Goal: Transaction & Acquisition: Purchase product/service

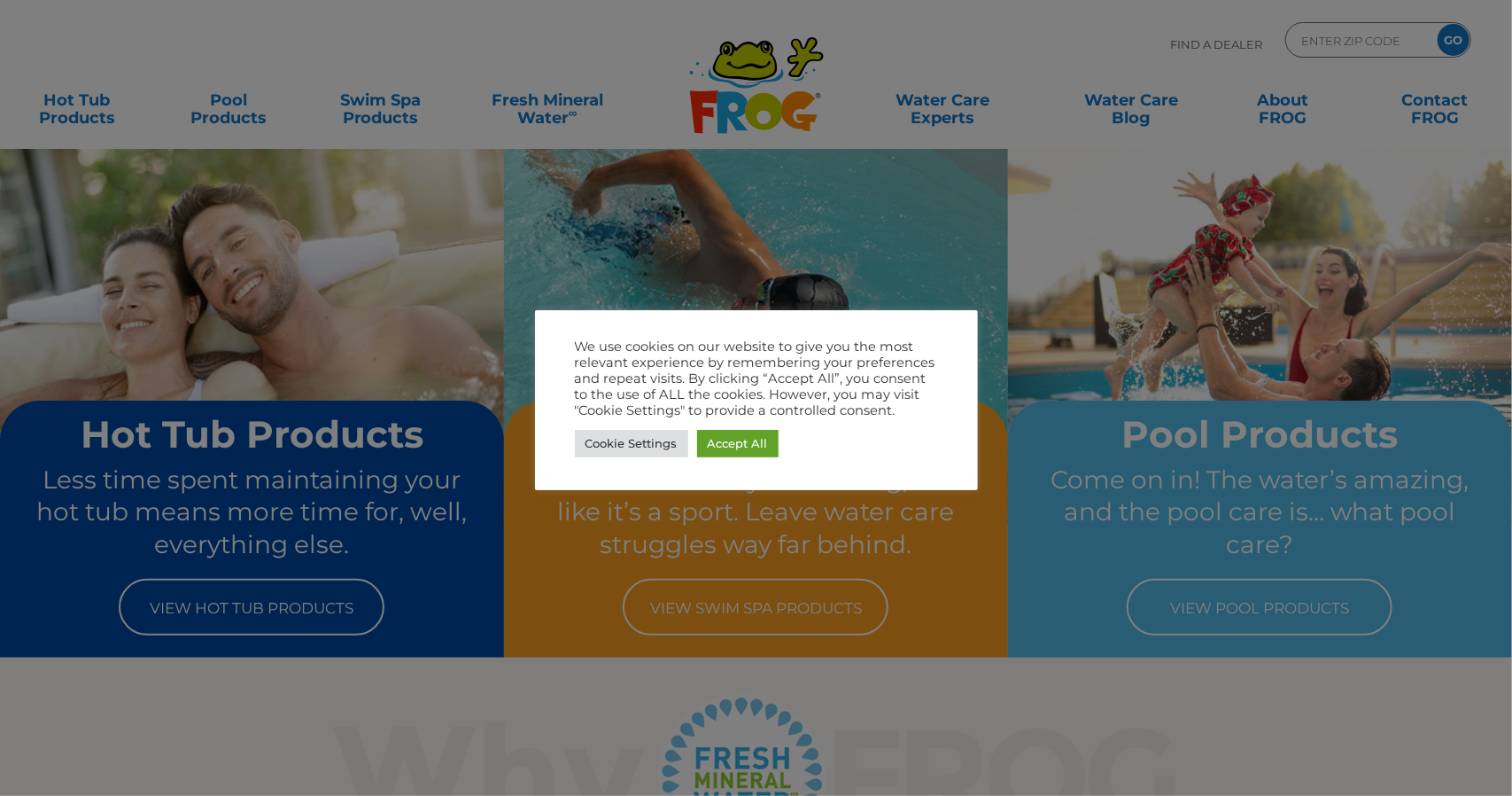
click at [80, 108] on div at bounding box center [756, 398] width 1512 height 796
click at [756, 435] on link "Accept All" at bounding box center [738, 443] width 82 height 28
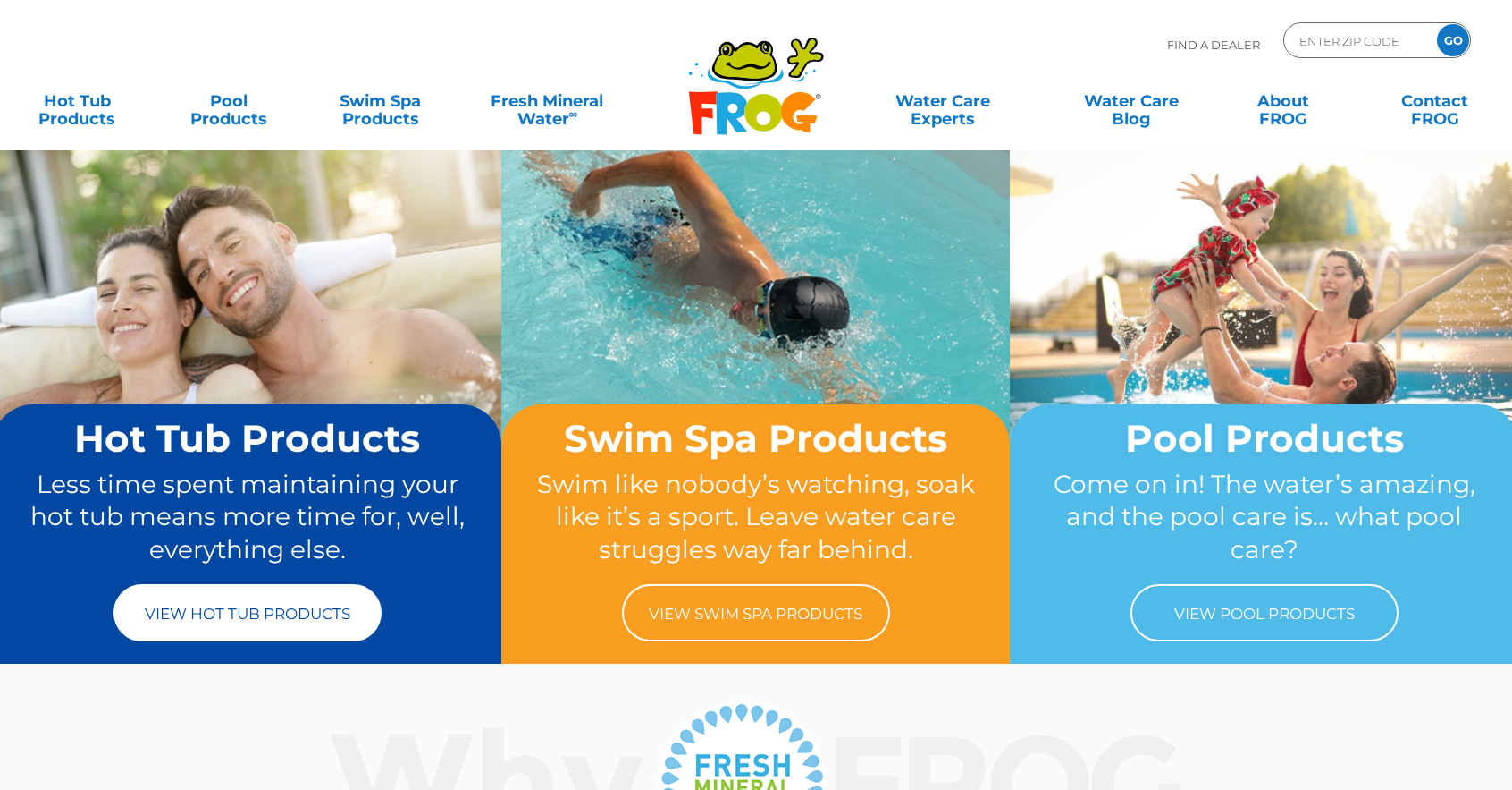
click at [206, 622] on link "View Hot Tub Products" at bounding box center [247, 612] width 268 height 58
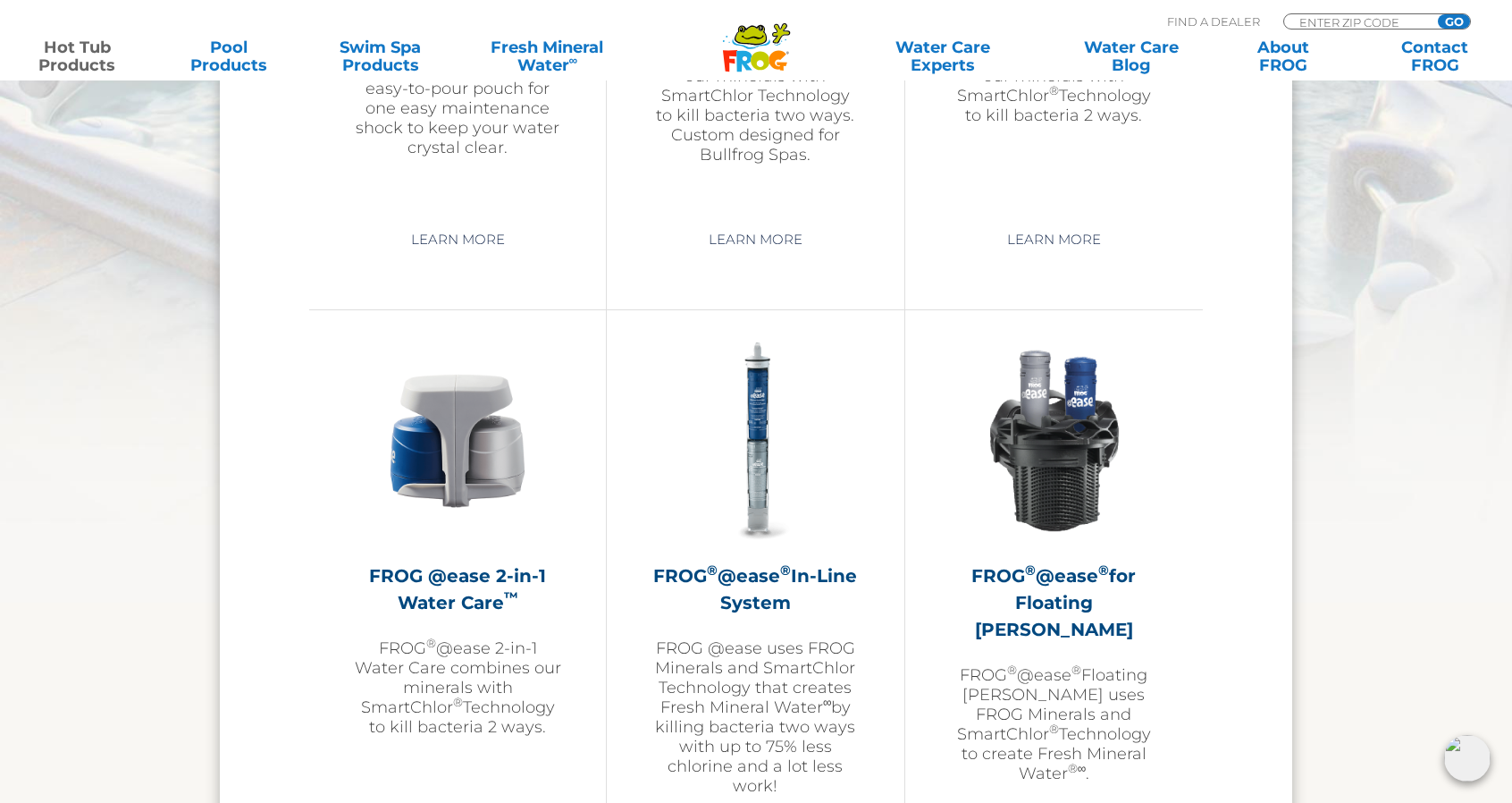
scroll to position [2413, 0]
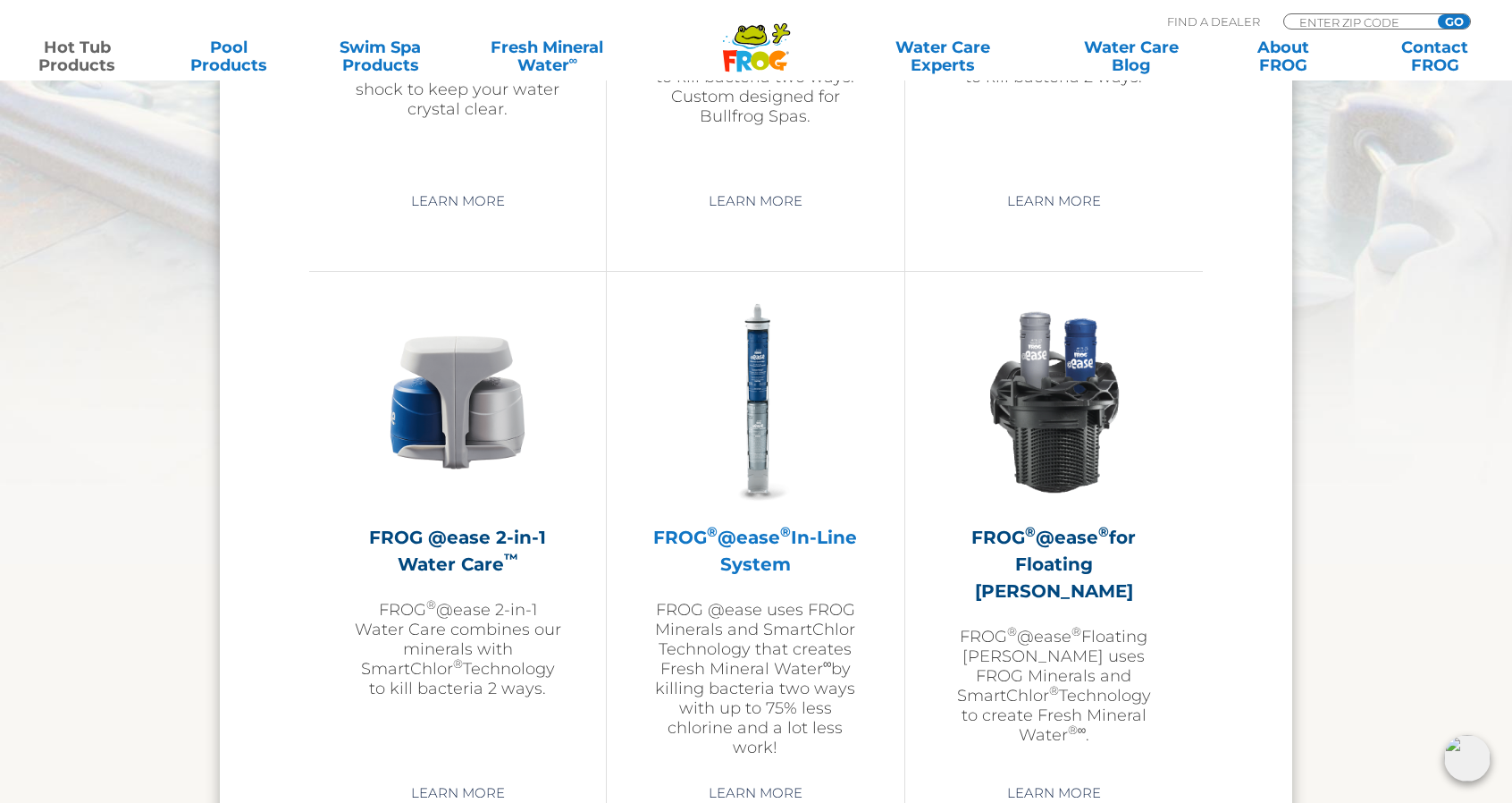
click at [745, 531] on h2 "FROG ® @ease ® In-Line System" at bounding box center [755, 551] width 207 height 54
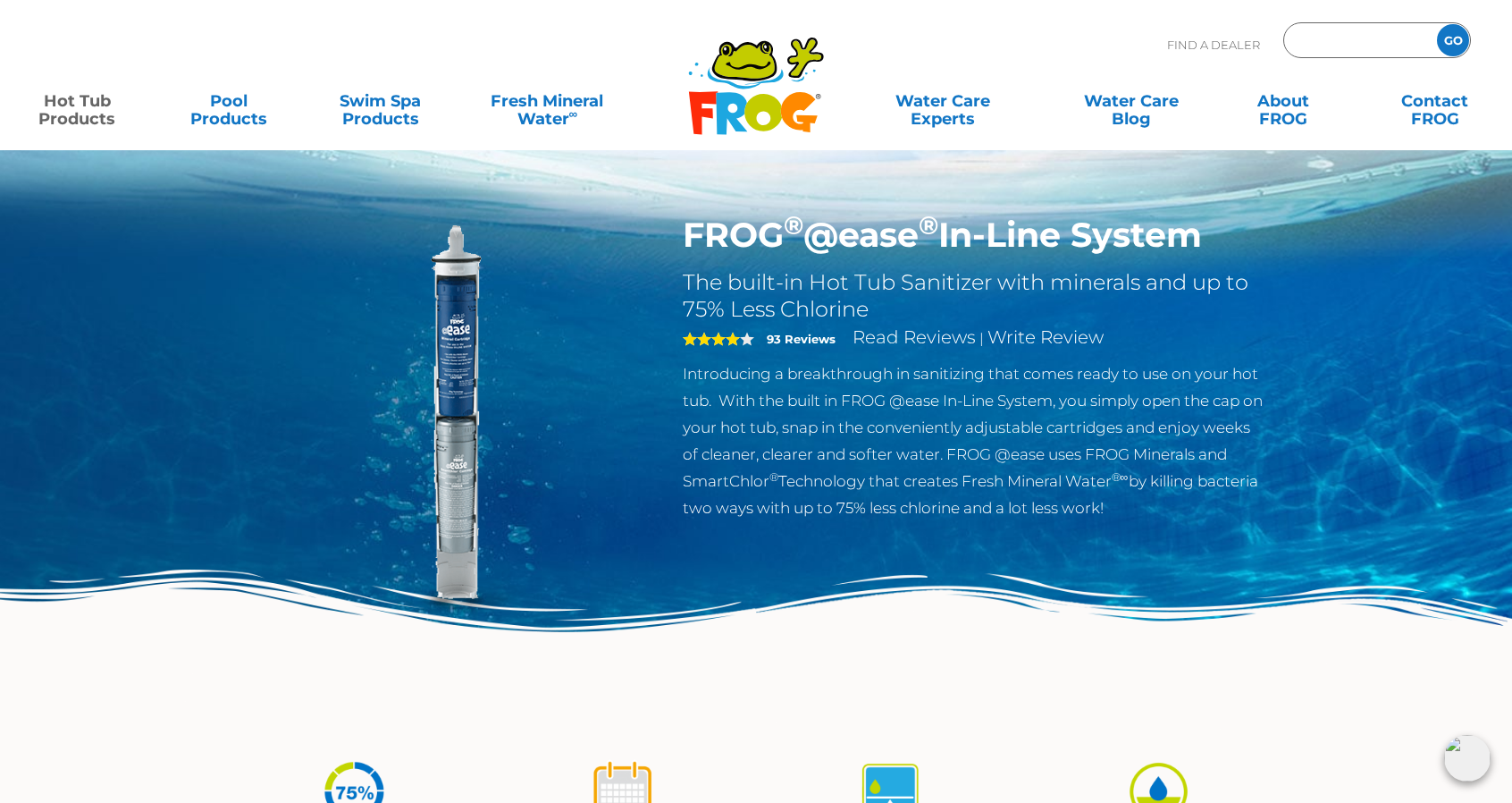
click at [1317, 42] on input "Zip Code Form" at bounding box center [1358, 40] width 121 height 26
type input "27603"
click at [1437, 24] on input "GO" at bounding box center [1453, 40] width 33 height 33
click at [1460, 42] on input "GO" at bounding box center [1453, 40] width 33 height 33
